Goal: Communication & Community: Participate in discussion

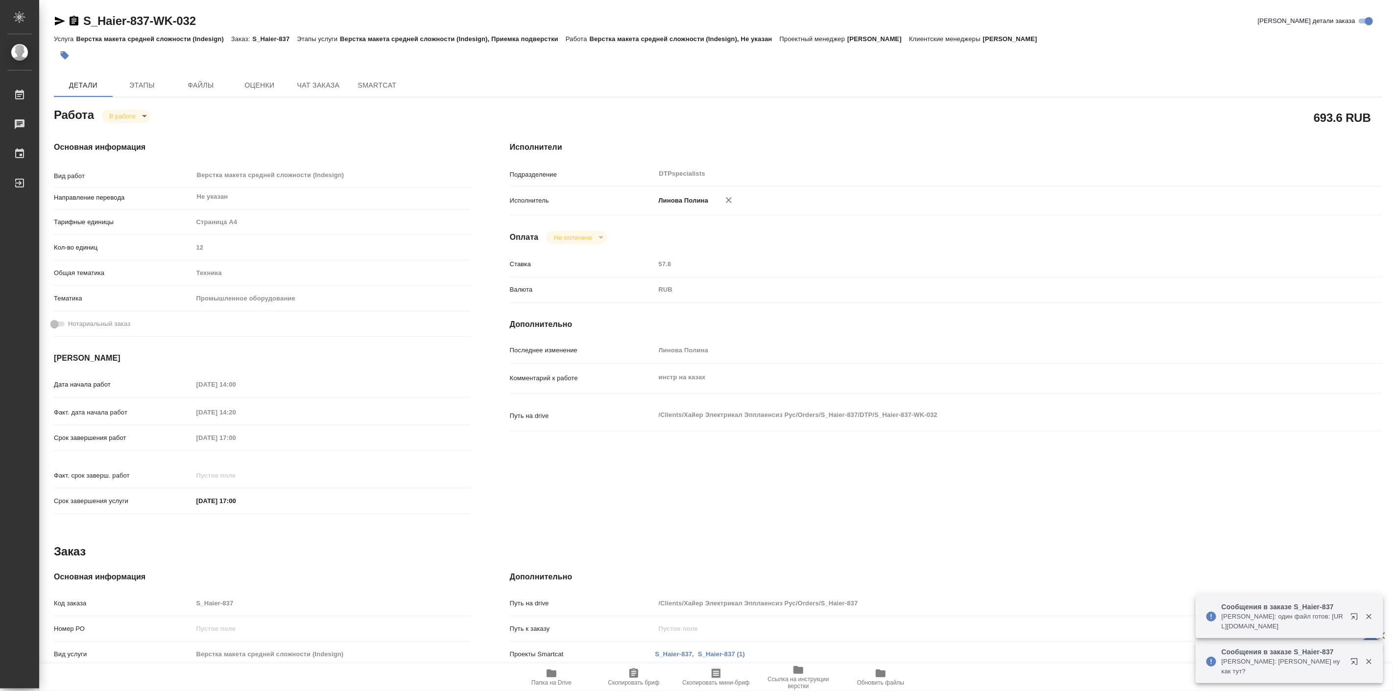
click at [137, 111] on body "🙏 .cls-1 fill:#fff; AWATERA [PERSON_NAME] Работы 0 Чаты График Выйти S_Haier-83…" at bounding box center [696, 345] width 1393 height 691
click at [144, 129] on button "Выполнен" at bounding box center [127, 132] width 36 height 11
type textarea "x"
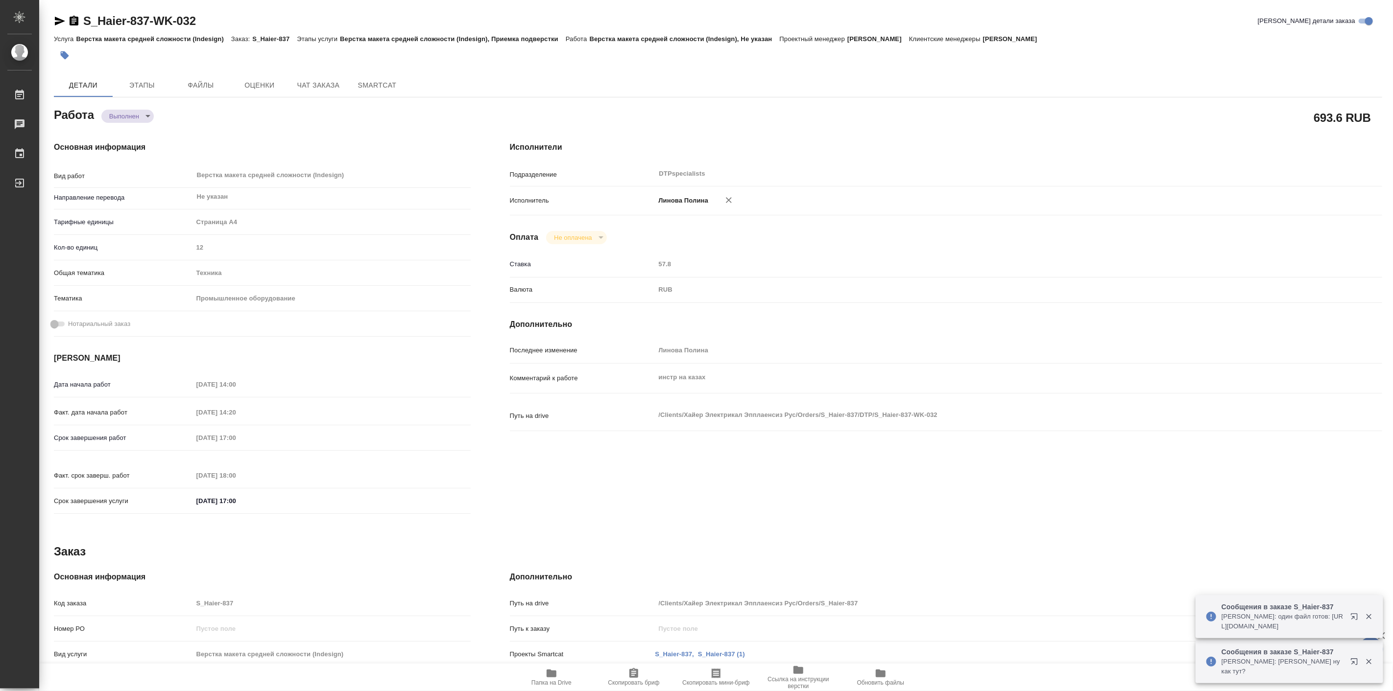
type textarea "x"
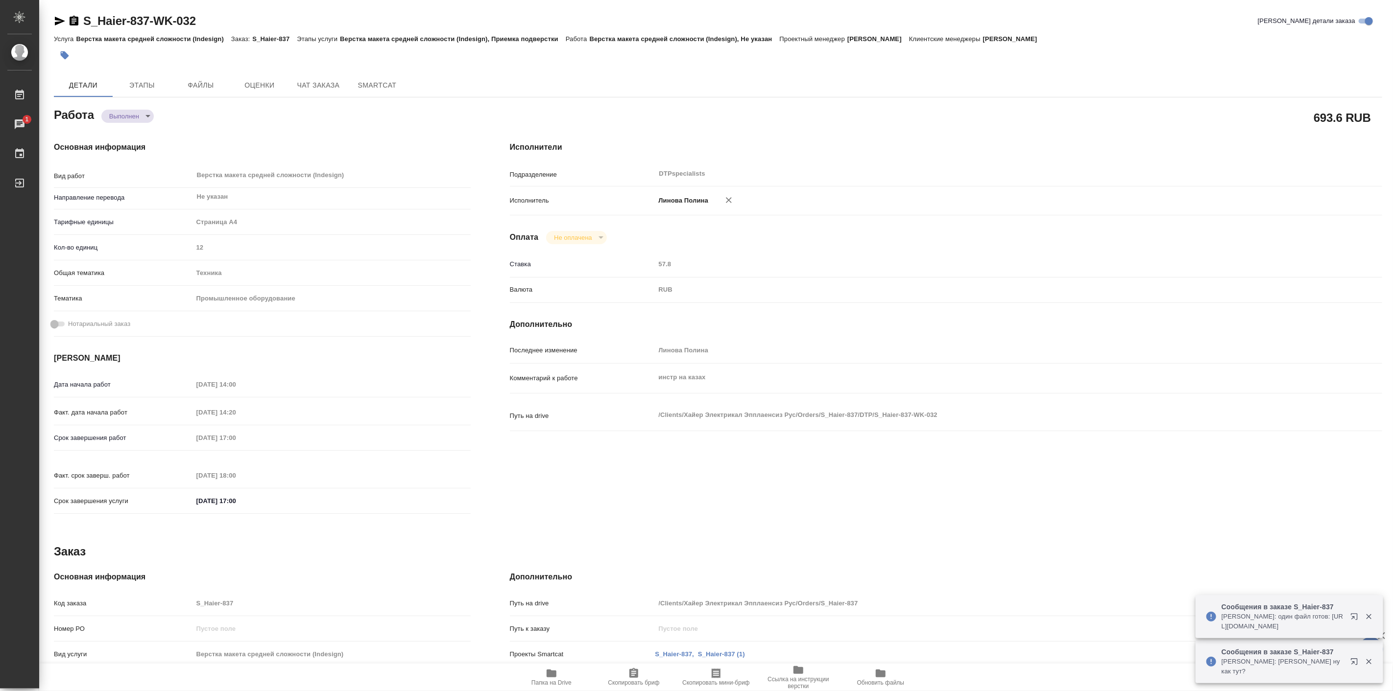
type textarea "x"
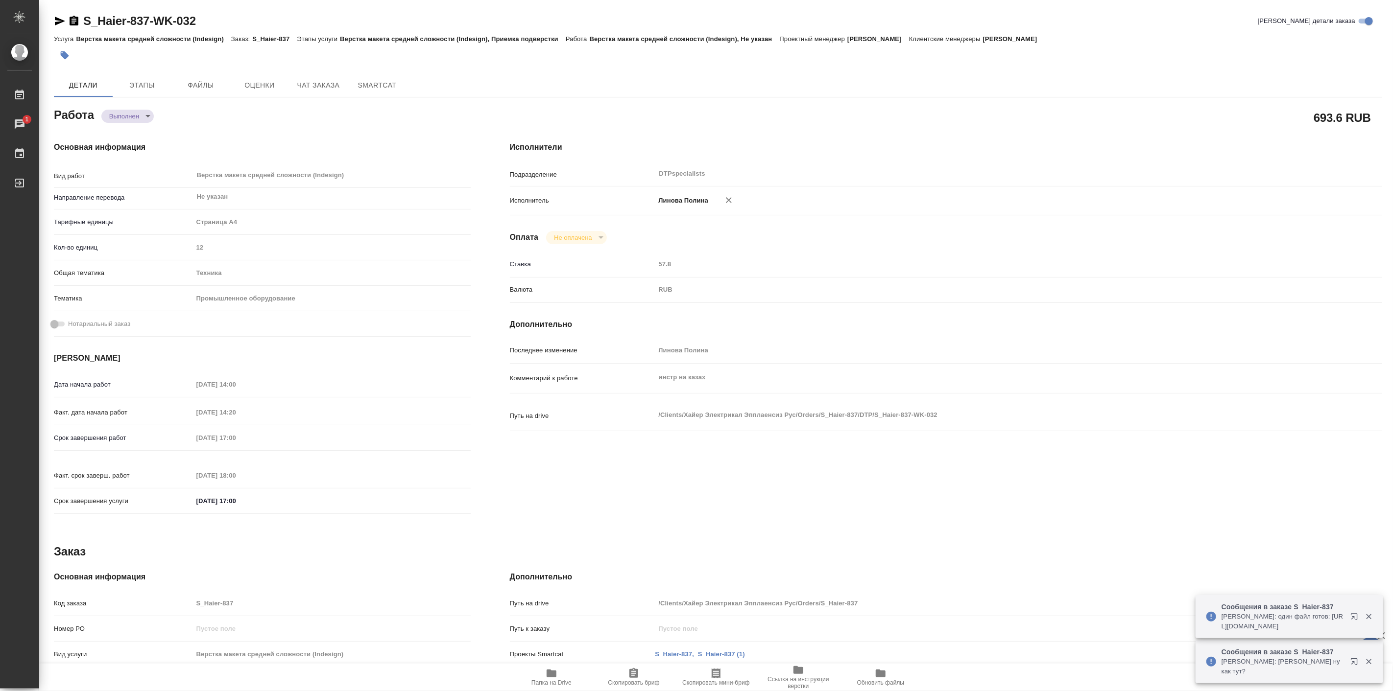
type textarea "x"
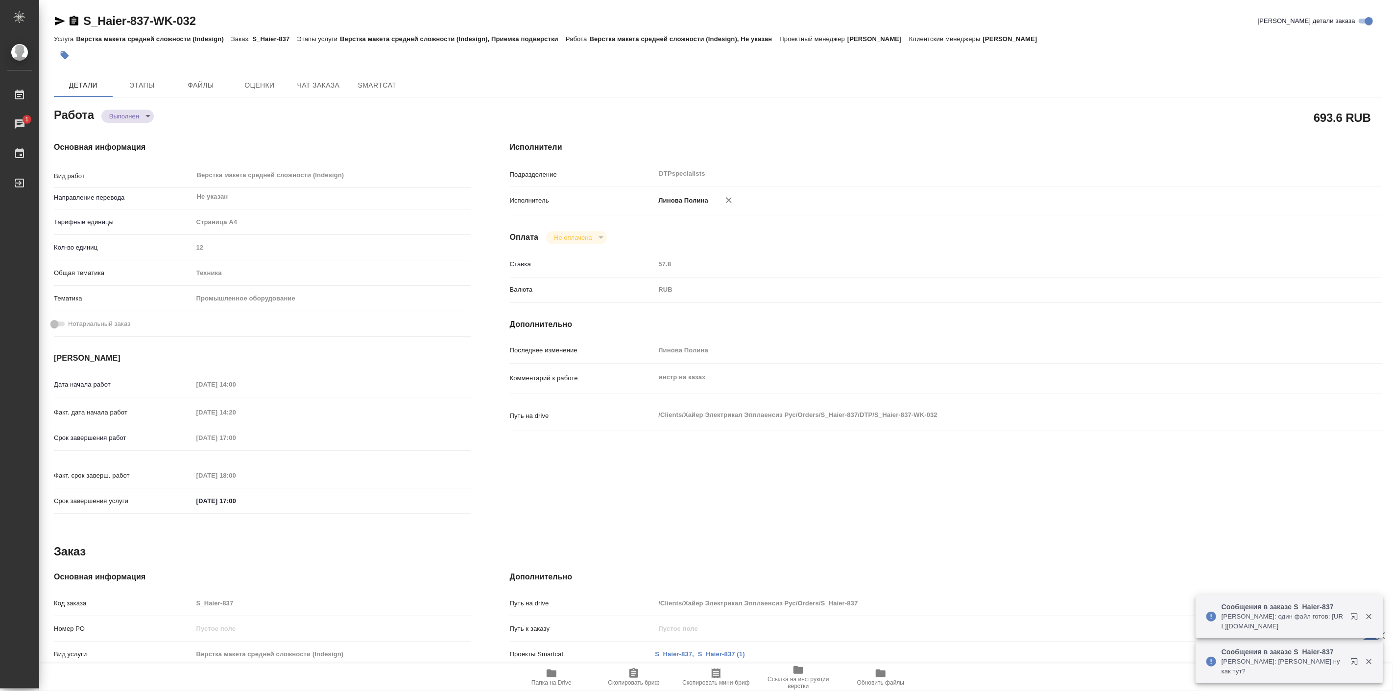
type textarea "x"
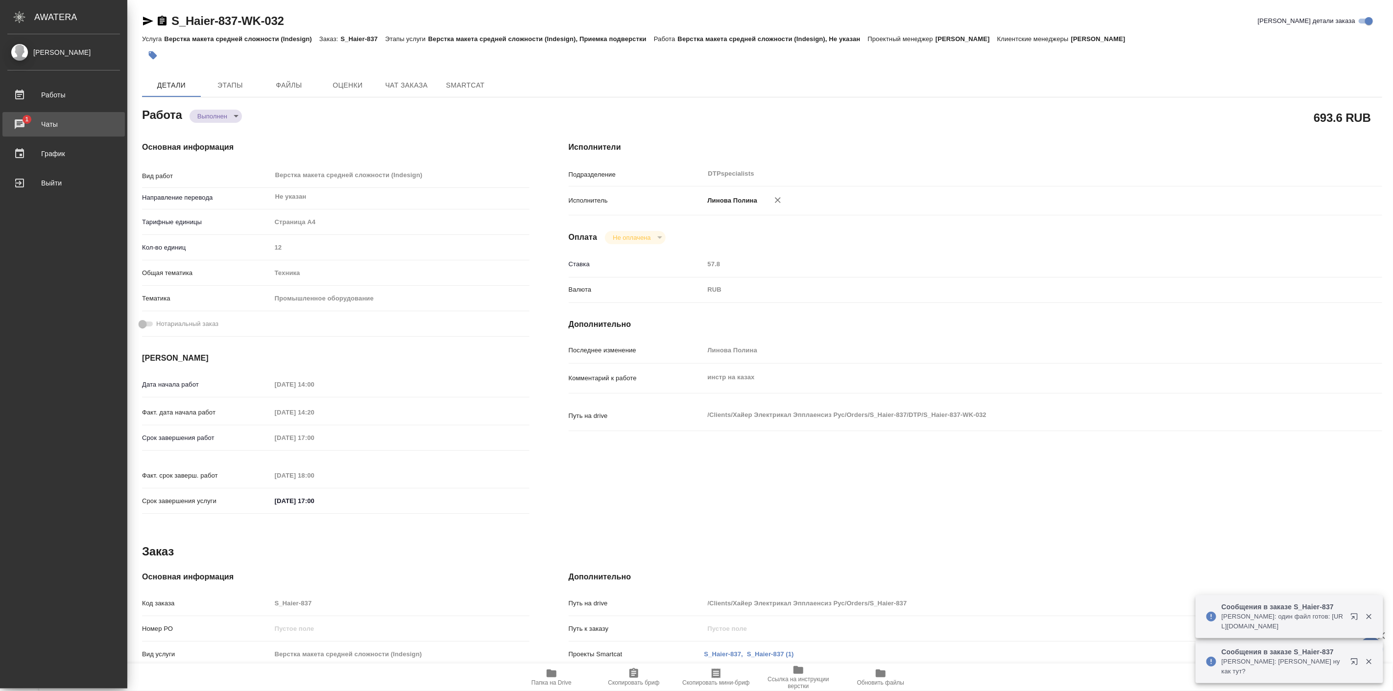
type textarea "x"
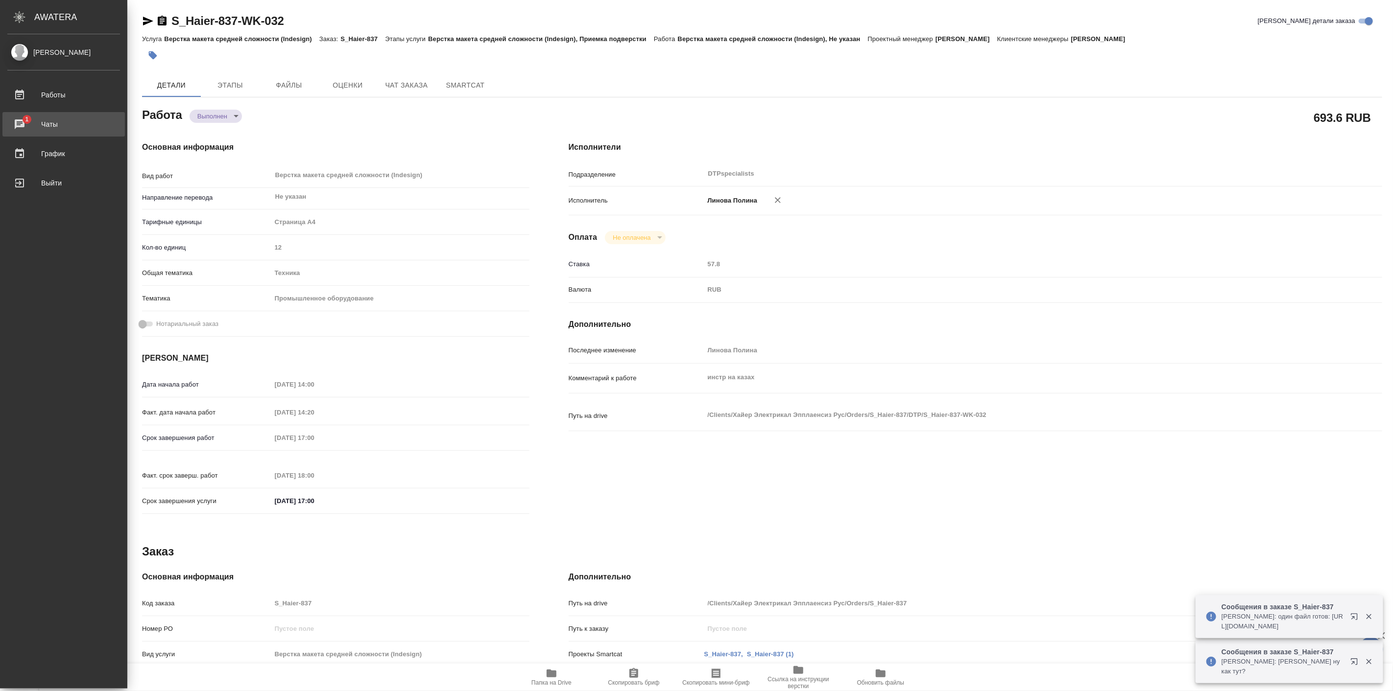
click at [51, 129] on div "Чаты" at bounding box center [63, 124] width 113 height 15
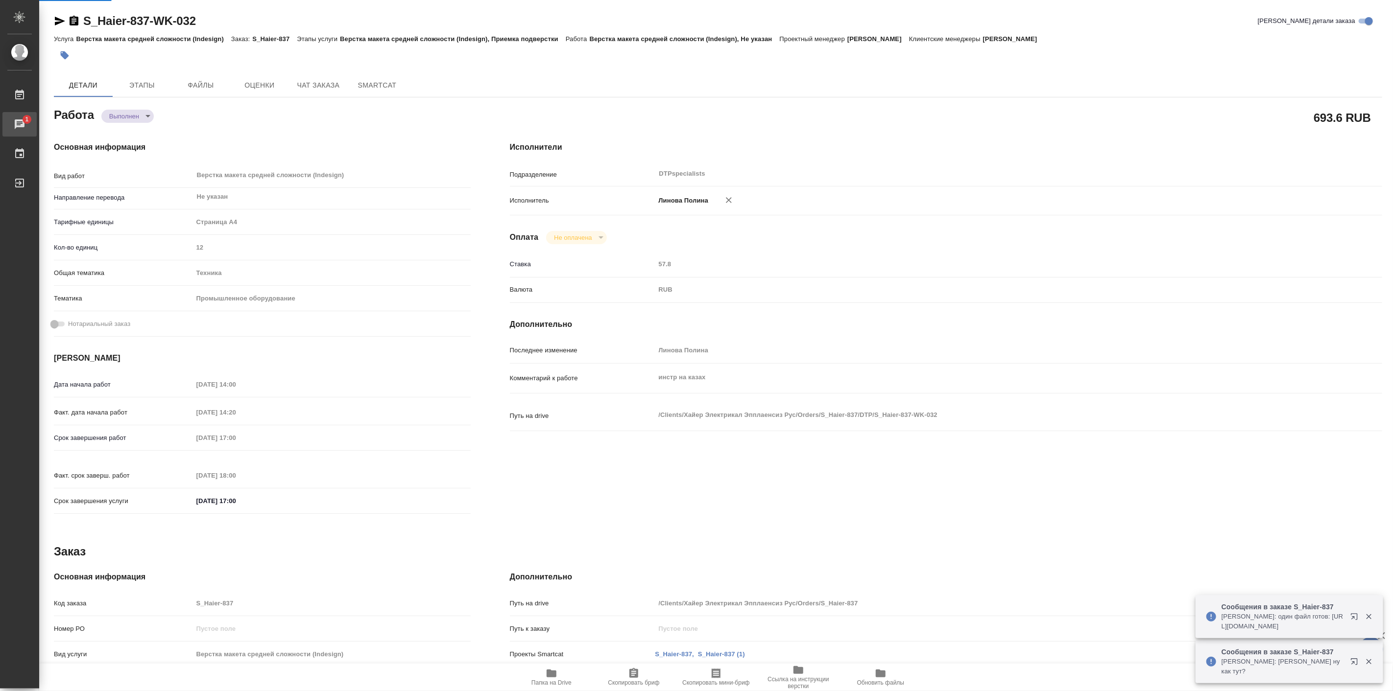
type textarea "x"
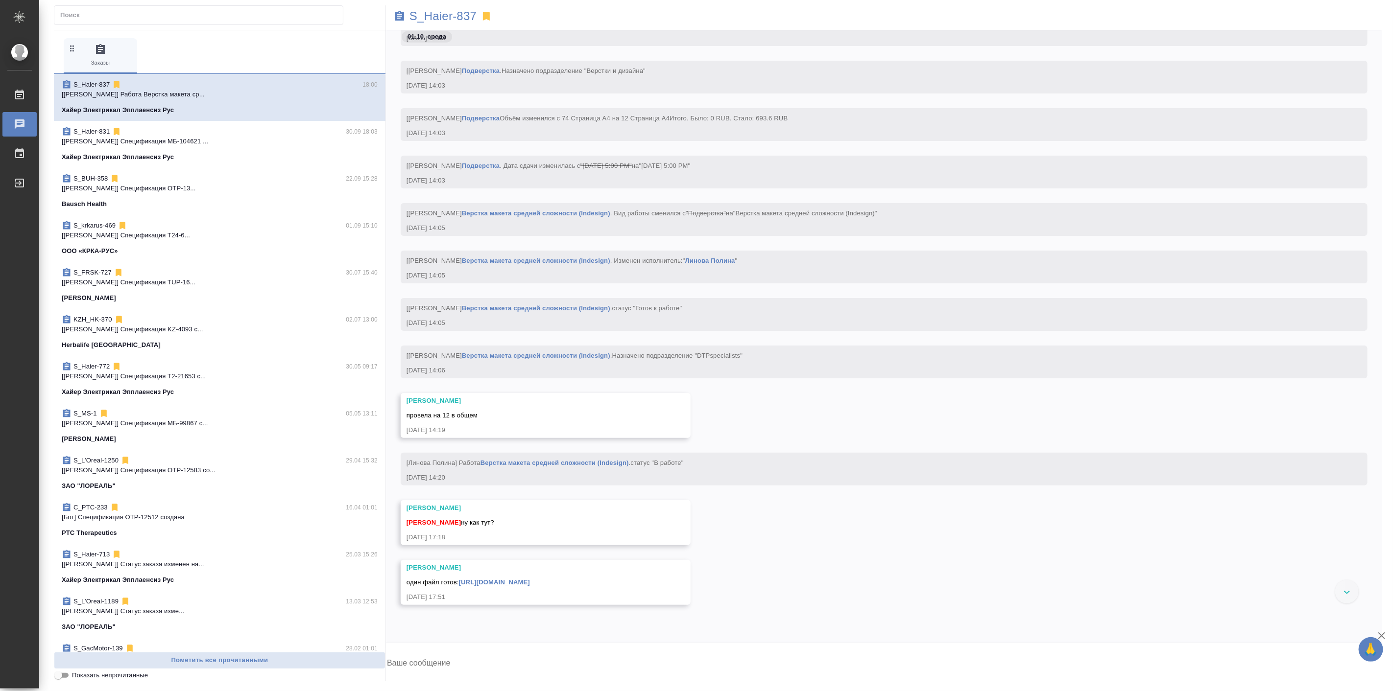
scroll to position [51164, 0]
